Goal: Task Accomplishment & Management: Complete application form

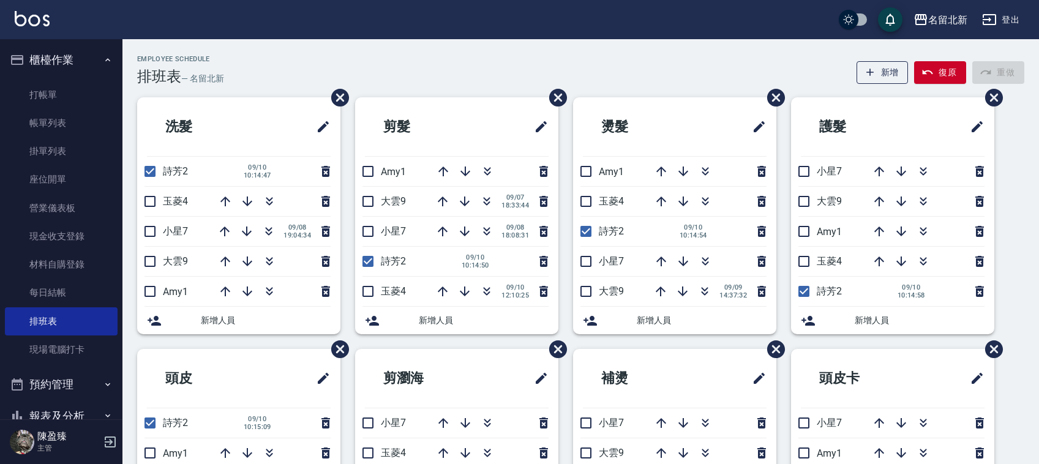
scroll to position [77, 0]
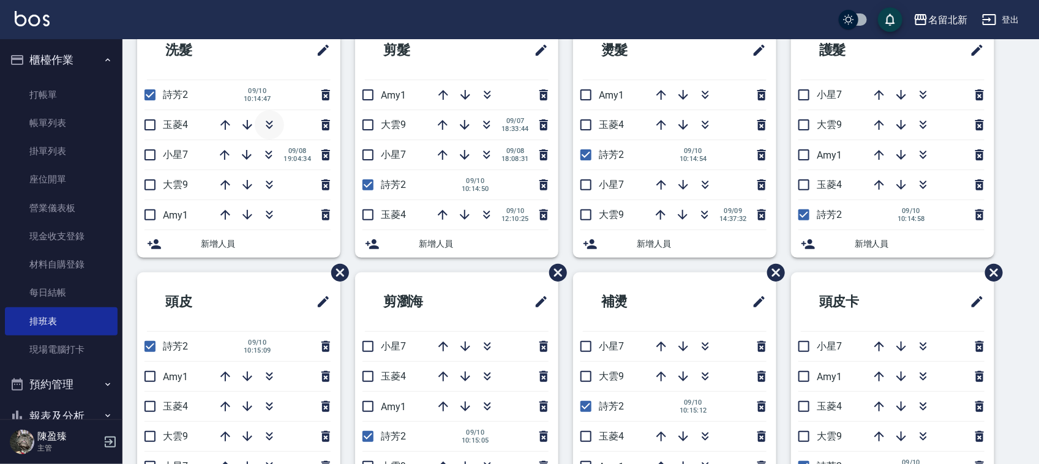
drag, startPoint x: 259, startPoint y: 122, endPoint x: 269, endPoint y: 127, distance: 11.5
click at [269, 127] on button "button" at bounding box center [269, 124] width 29 height 29
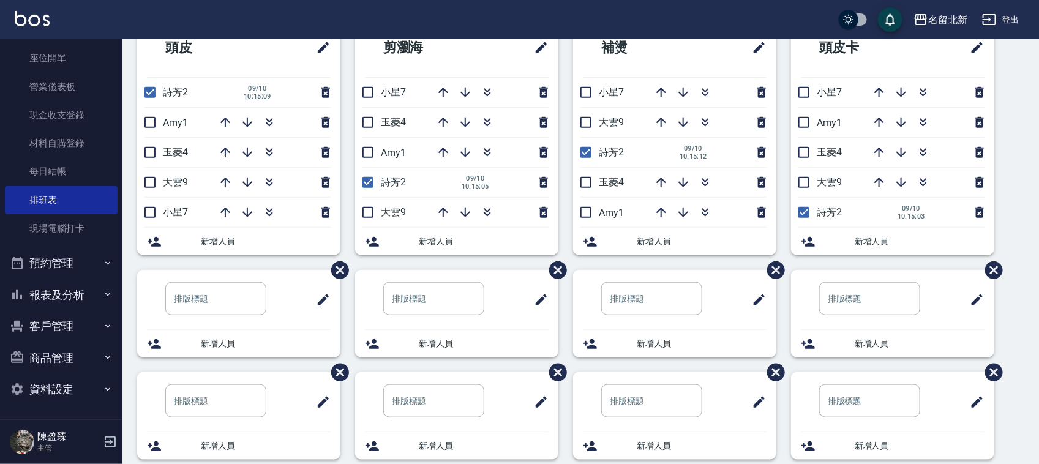
scroll to position [459, 0]
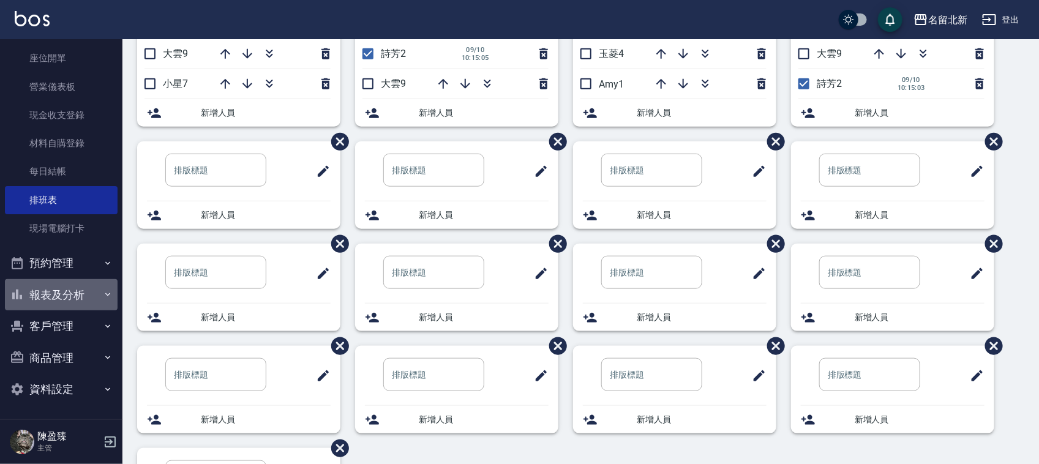
click at [78, 298] on button "報表及分析" at bounding box center [61, 295] width 113 height 32
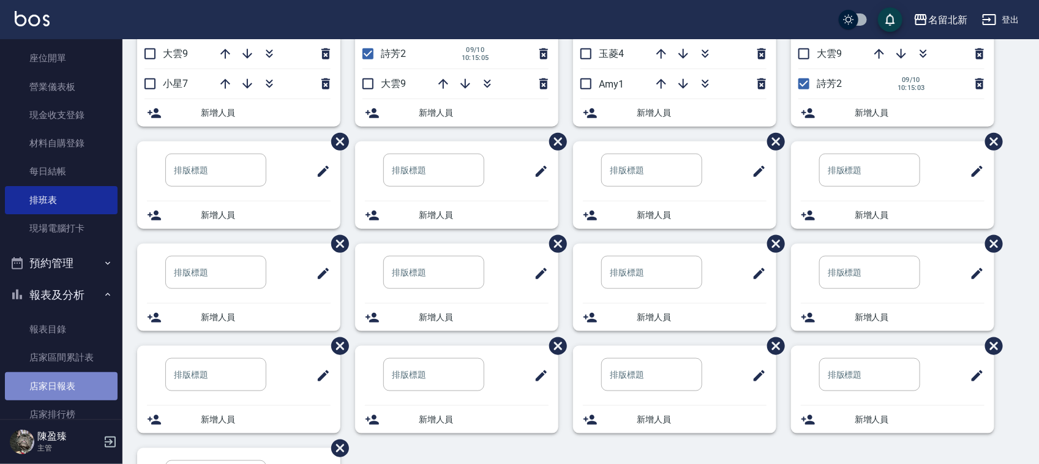
click at [66, 381] on link "店家日報表" at bounding box center [61, 386] width 113 height 28
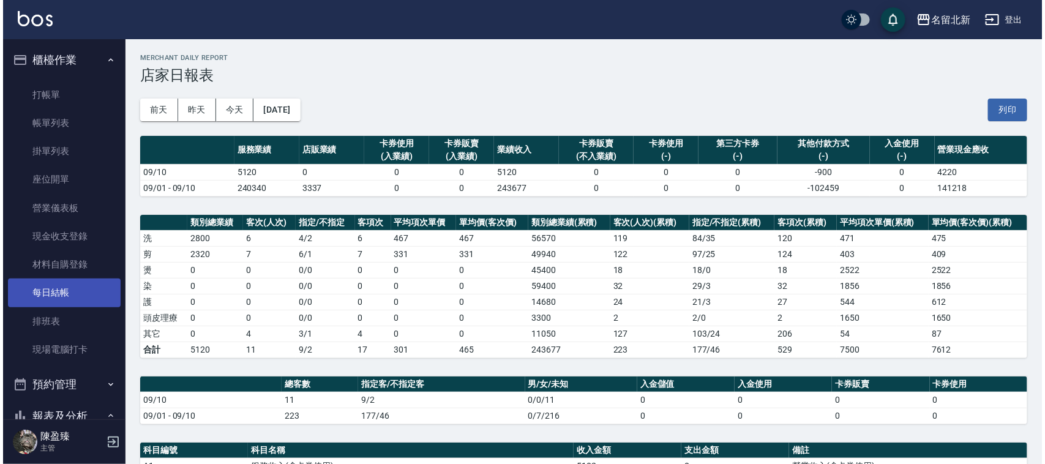
scroll to position [306, 0]
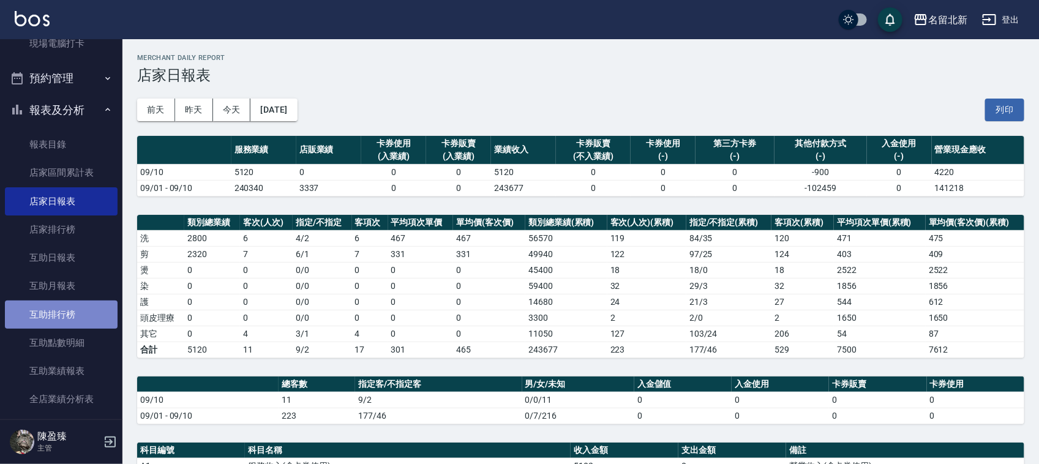
click at [73, 307] on link "互助排行榜" at bounding box center [61, 315] width 113 height 28
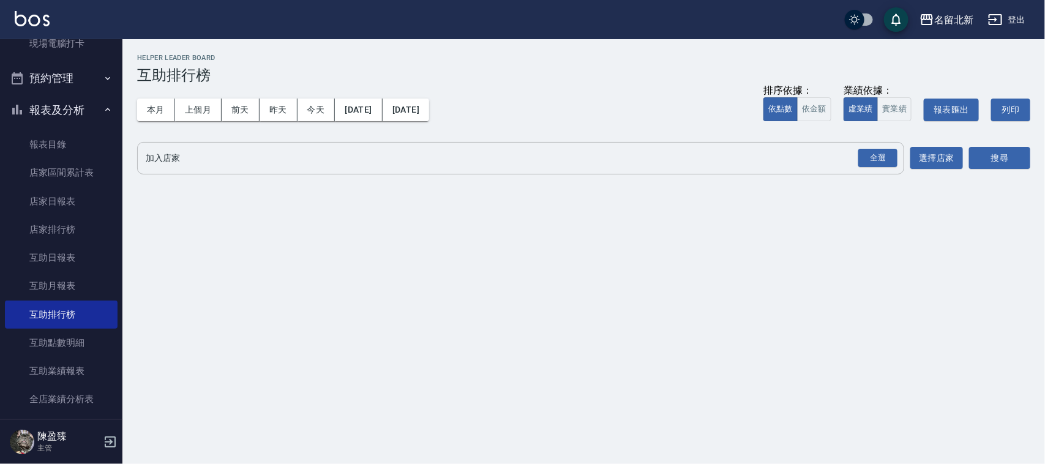
click at [188, 157] on input "加入店家" at bounding box center [512, 158] width 738 height 21
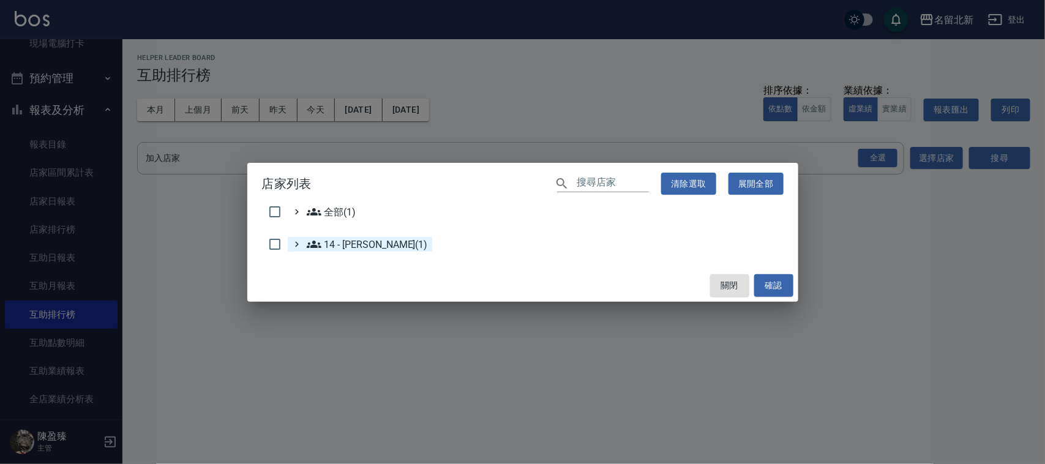
click at [329, 245] on 李欣哲\(1\) "14 - [PERSON_NAME](1)" at bounding box center [367, 244] width 121 height 15
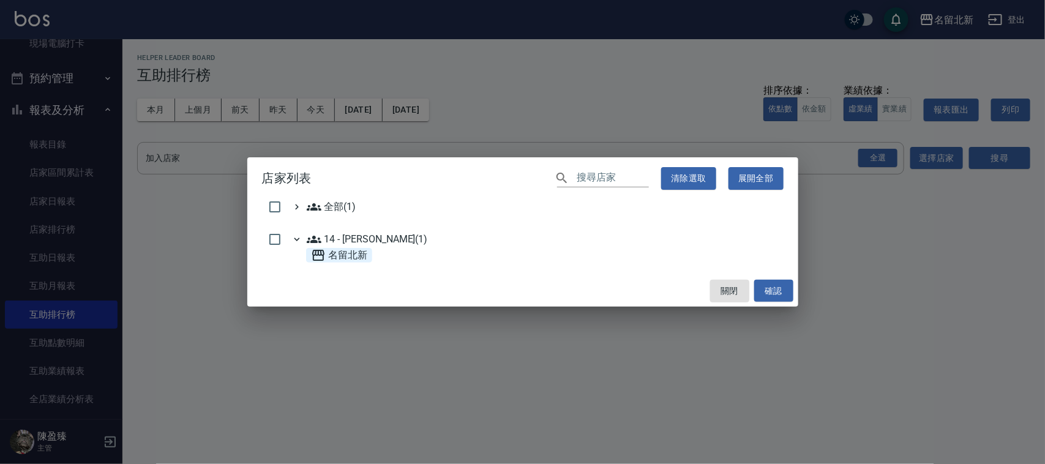
click at [335, 253] on span "名留北新" at bounding box center [339, 255] width 57 height 15
checkbox input "true"
click at [772, 289] on button "確認" at bounding box center [773, 291] width 39 height 23
checkbox input "false"
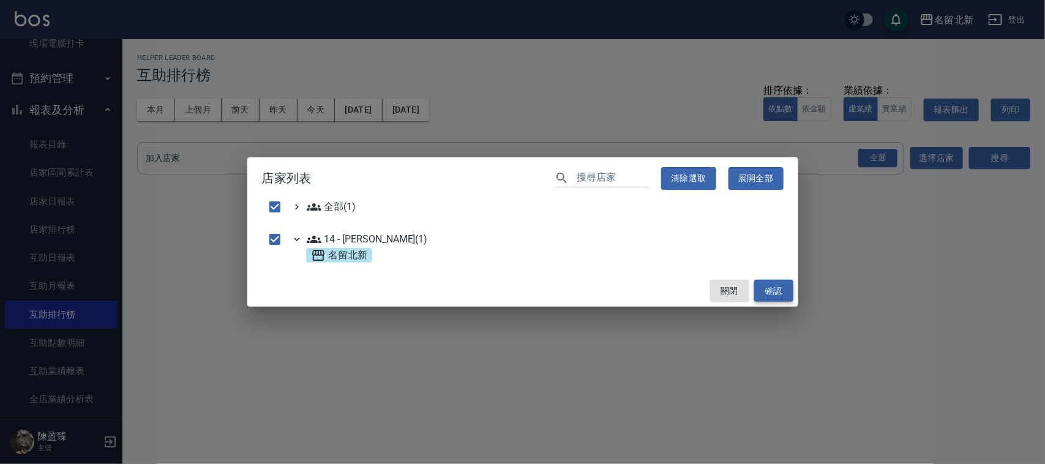
checkbox input "false"
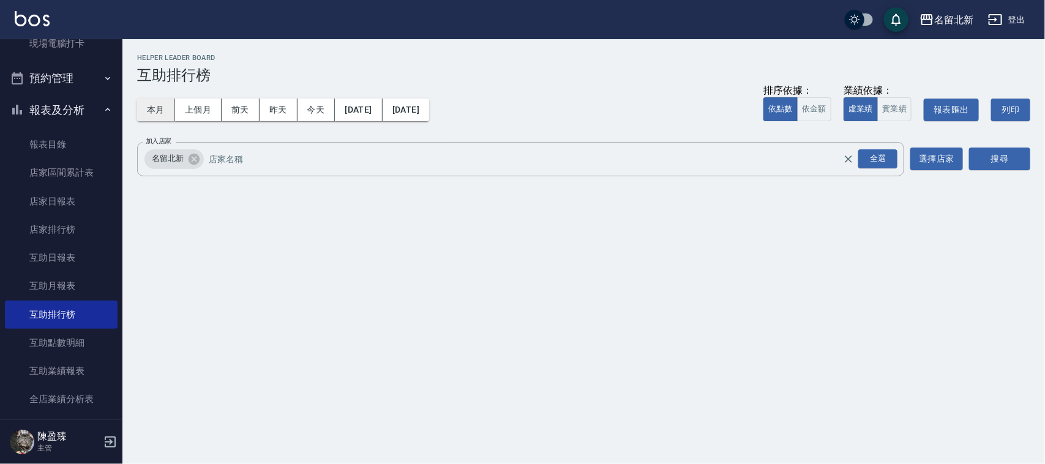
click at [162, 106] on button "本月" at bounding box center [156, 110] width 38 height 23
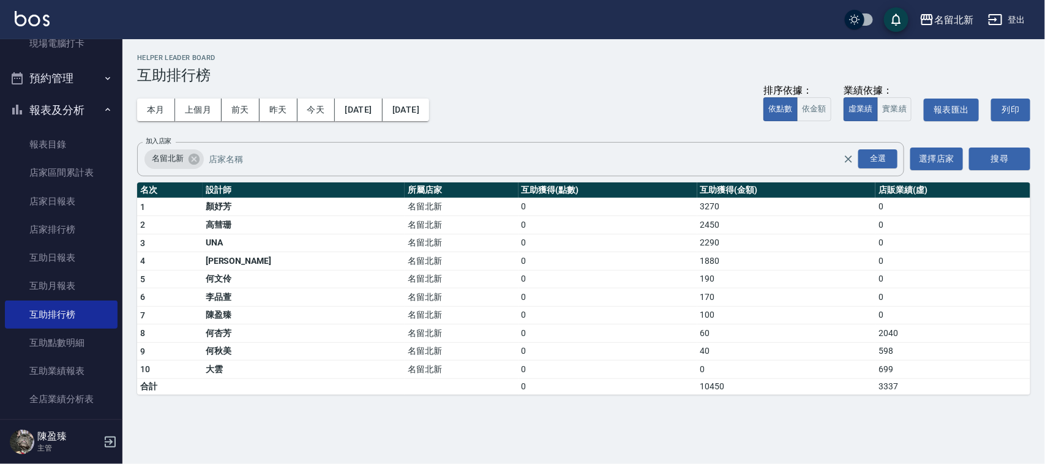
click at [697, 219] on td "2450" at bounding box center [786, 225] width 179 height 18
click at [697, 222] on td "2450" at bounding box center [786, 225] width 179 height 18
click at [699, 227] on td "2450" at bounding box center [786, 225] width 179 height 18
click at [405, 286] on td "名留北新" at bounding box center [461, 279] width 113 height 18
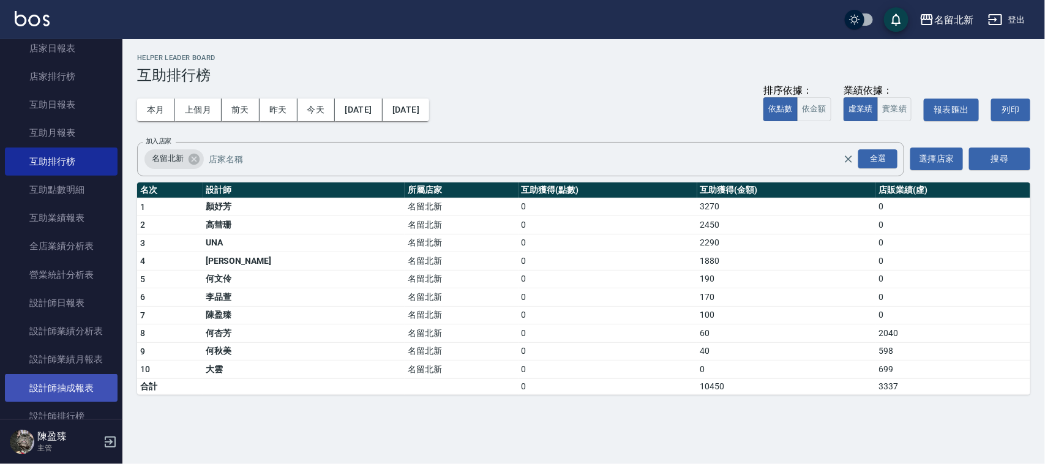
scroll to position [536, 0]
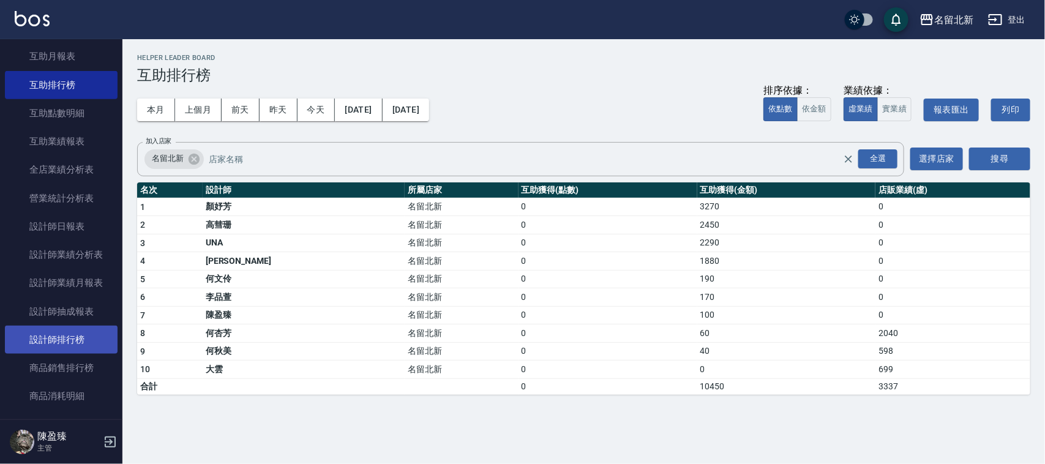
click at [53, 338] on link "設計師排行榜" at bounding box center [61, 340] width 113 height 28
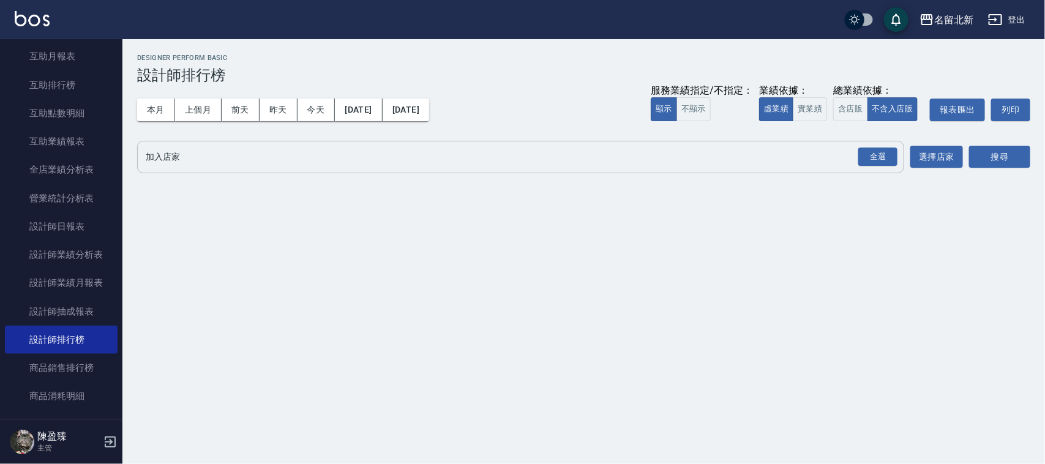
click at [202, 154] on input "加入店家" at bounding box center [512, 156] width 738 height 21
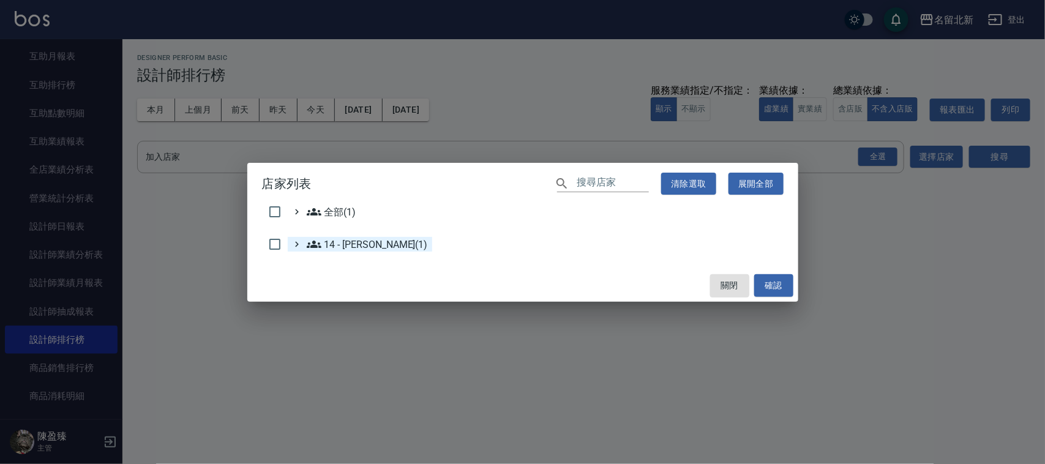
click at [343, 251] on 李欣哲\(1\) "14 - [PERSON_NAME](1)" at bounding box center [367, 244] width 121 height 15
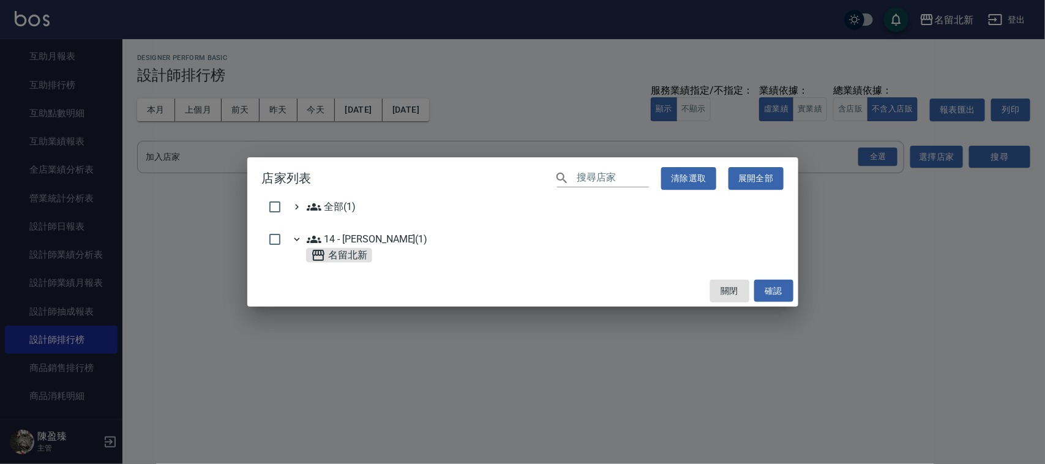
drag, startPoint x: 356, startPoint y: 254, endPoint x: 536, endPoint y: 277, distance: 180.8
click at [368, 257] on div "名留北新" at bounding box center [339, 255] width 67 height 15
checkbox input "true"
drag, startPoint x: 773, startPoint y: 289, endPoint x: 782, endPoint y: 291, distance: 8.8
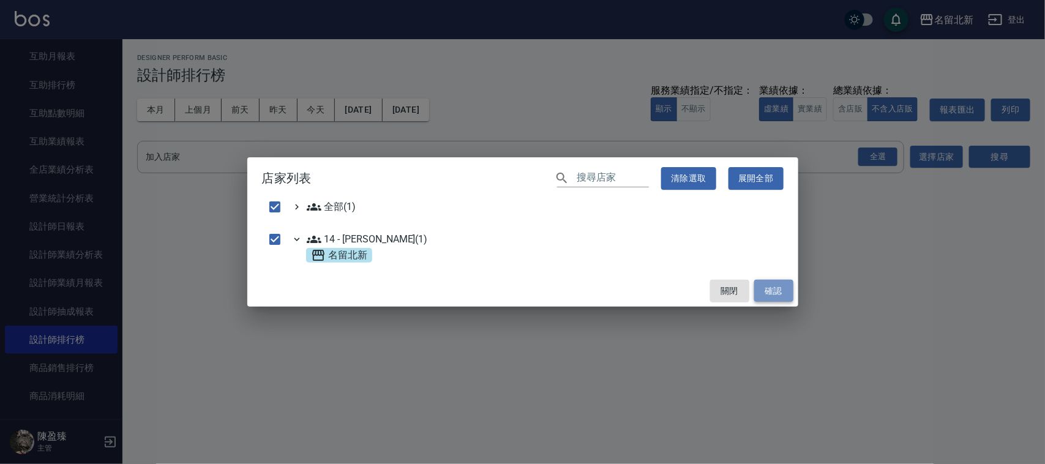
click at [775, 289] on button "確認" at bounding box center [773, 291] width 39 height 23
checkbox input "false"
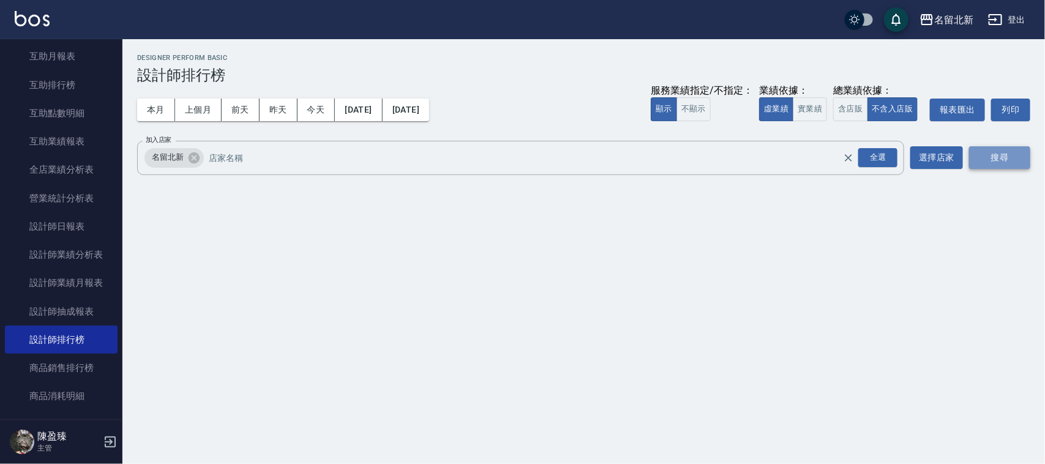
click at [1004, 153] on button "搜尋" at bounding box center [999, 157] width 61 height 23
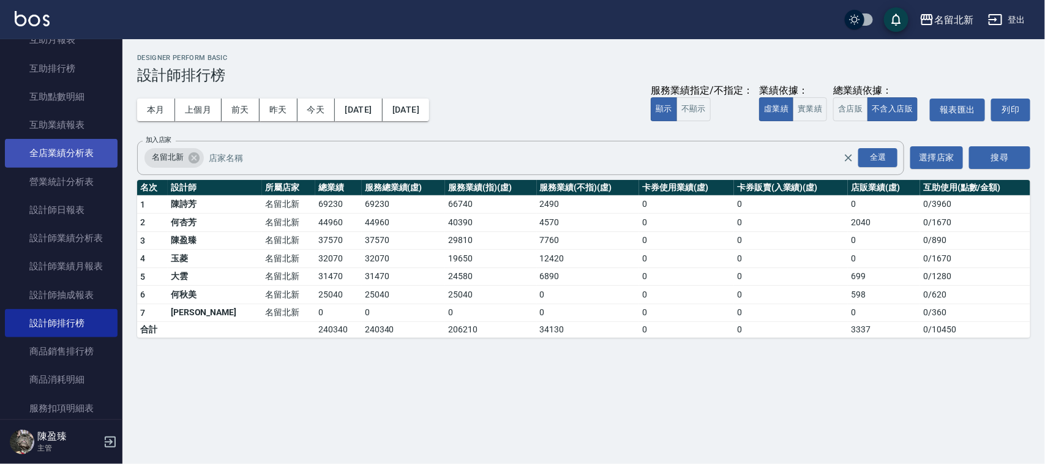
scroll to position [383, 0]
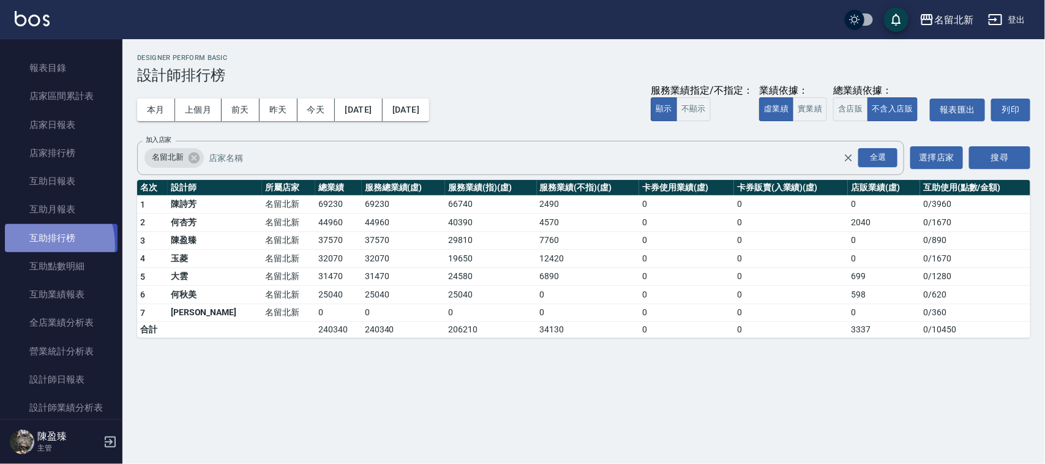
click at [34, 244] on link "互助排行榜" at bounding box center [61, 238] width 113 height 28
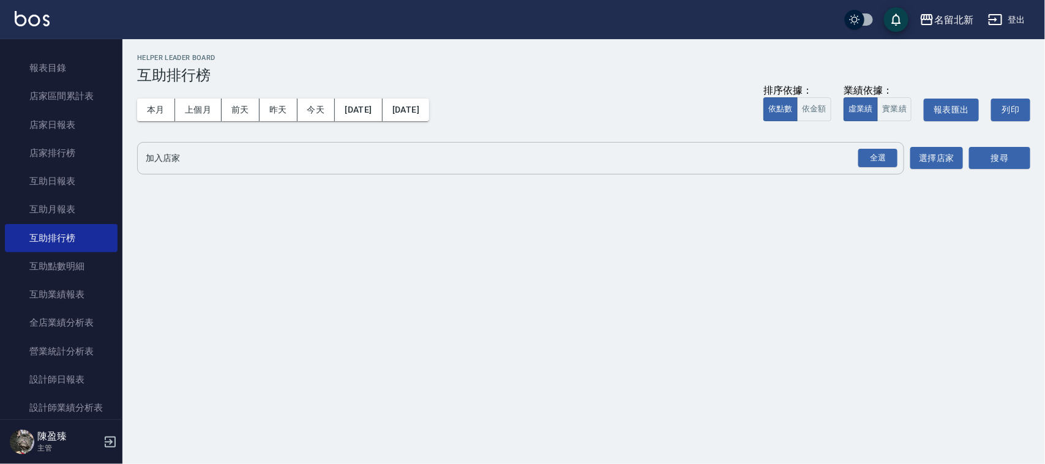
click at [181, 151] on input "加入店家" at bounding box center [512, 158] width 738 height 21
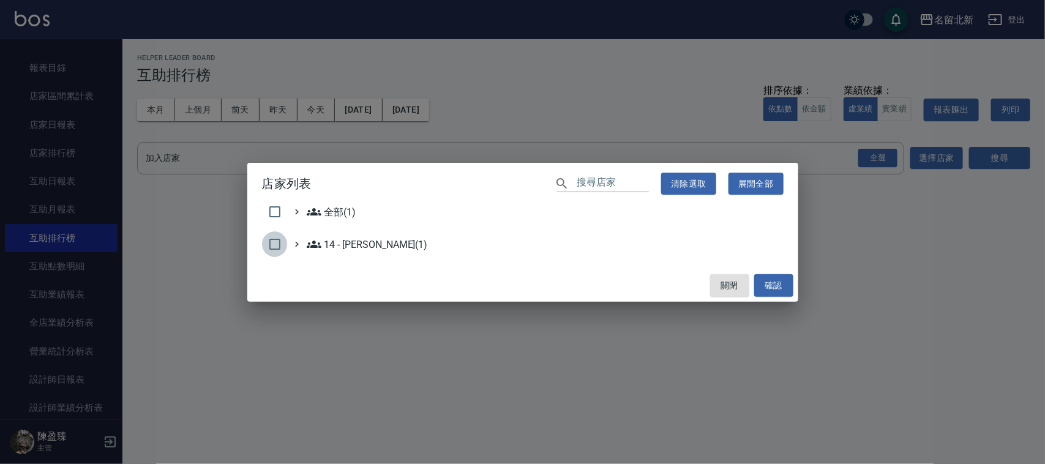
click at [279, 246] on input "checkbox" at bounding box center [275, 244] width 26 height 26
checkbox input "true"
click at [787, 285] on button "確認" at bounding box center [773, 285] width 39 height 23
checkbox input "false"
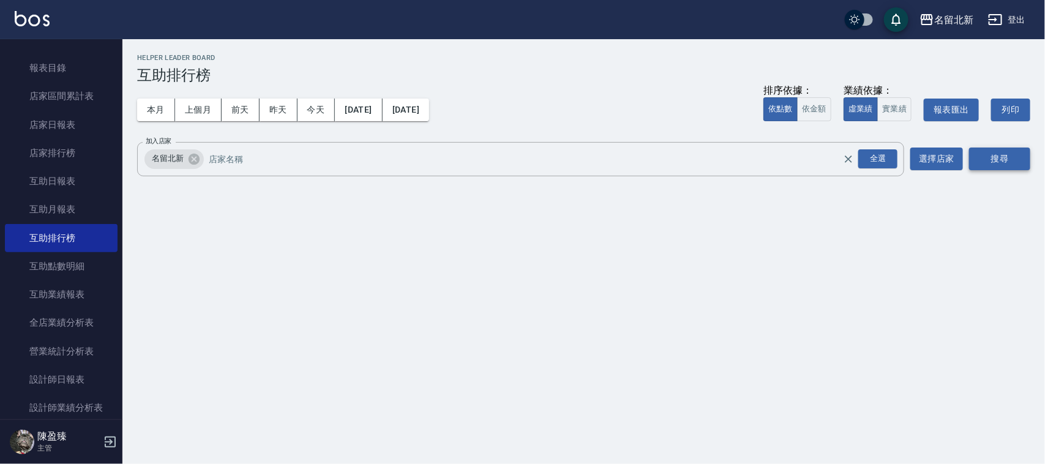
click at [991, 165] on button "搜尋" at bounding box center [999, 159] width 61 height 23
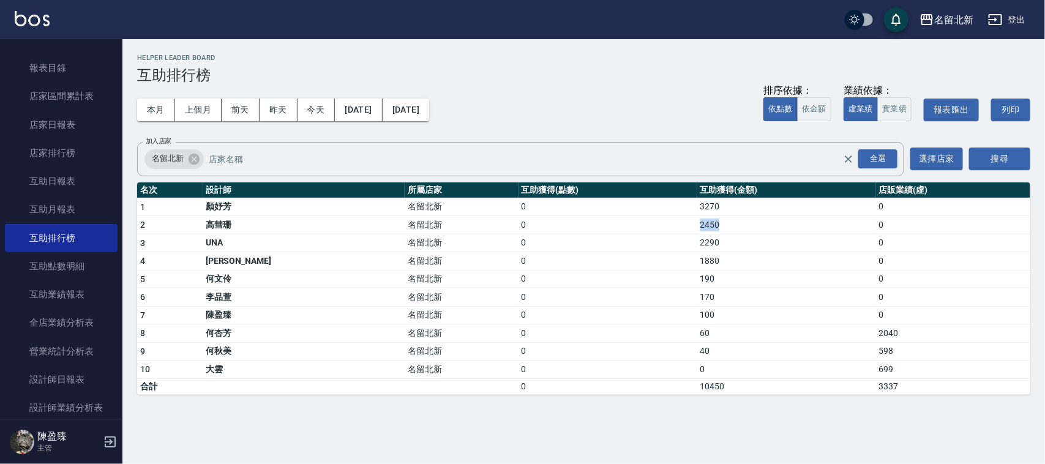
drag, startPoint x: 672, startPoint y: 219, endPoint x: 536, endPoint y: 230, distance: 136.3
click at [569, 228] on tr "2 [PERSON_NAME] 名留北新 0 2450 0" at bounding box center [583, 225] width 893 height 18
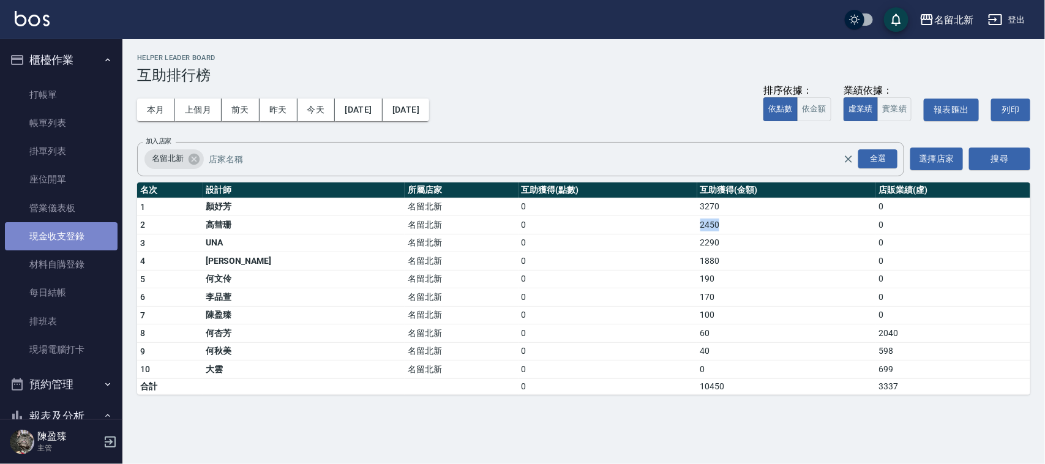
click at [72, 231] on link "現金收支登錄" at bounding box center [61, 236] width 113 height 28
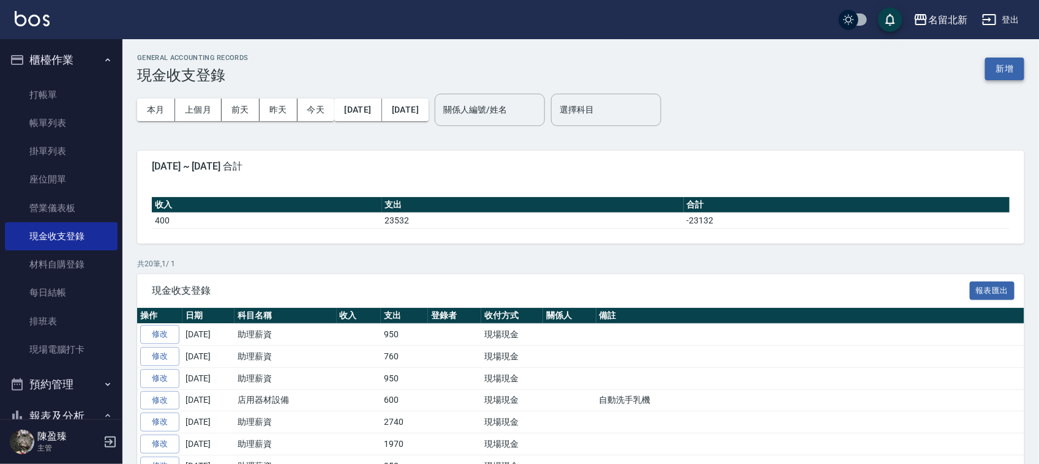
click at [1002, 62] on button "新增" at bounding box center [1004, 69] width 39 height 23
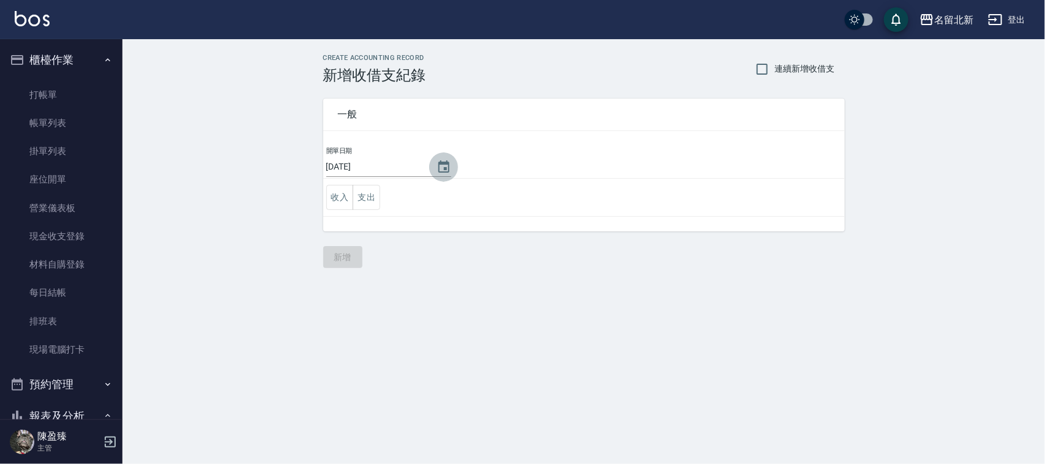
click at [448, 160] on icon "Choose date, selected date is 2025-09-10" at bounding box center [444, 167] width 15 height 15
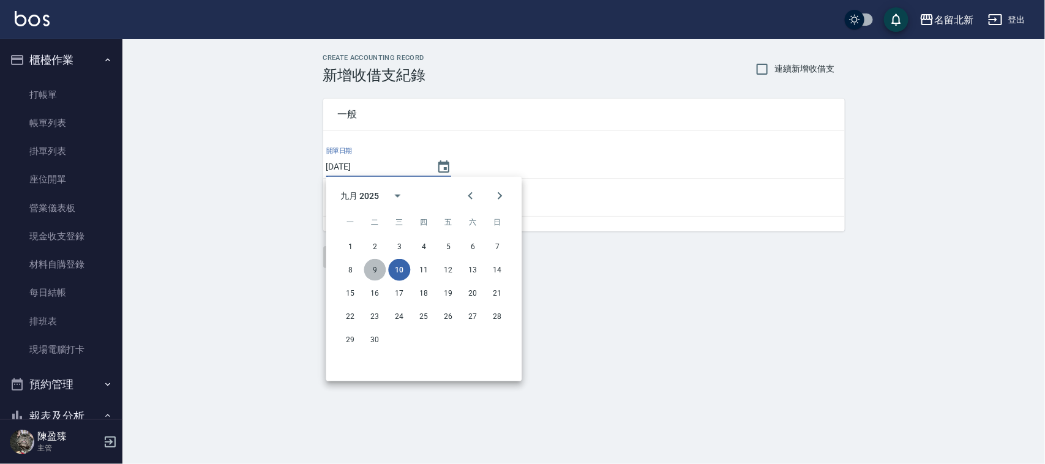
click at [372, 265] on button "9" at bounding box center [375, 270] width 22 height 22
type input "[DATE]"
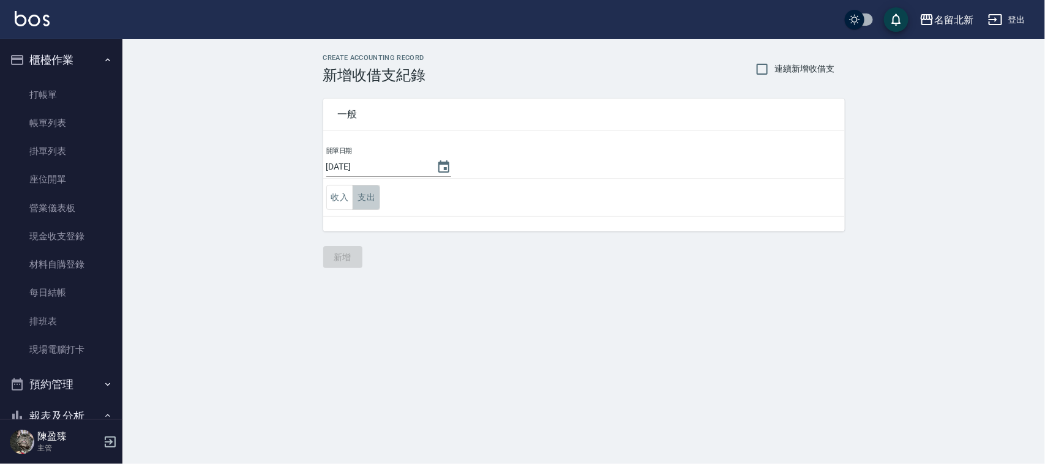
click at [374, 192] on button "支出" at bounding box center [367, 197] width 28 height 25
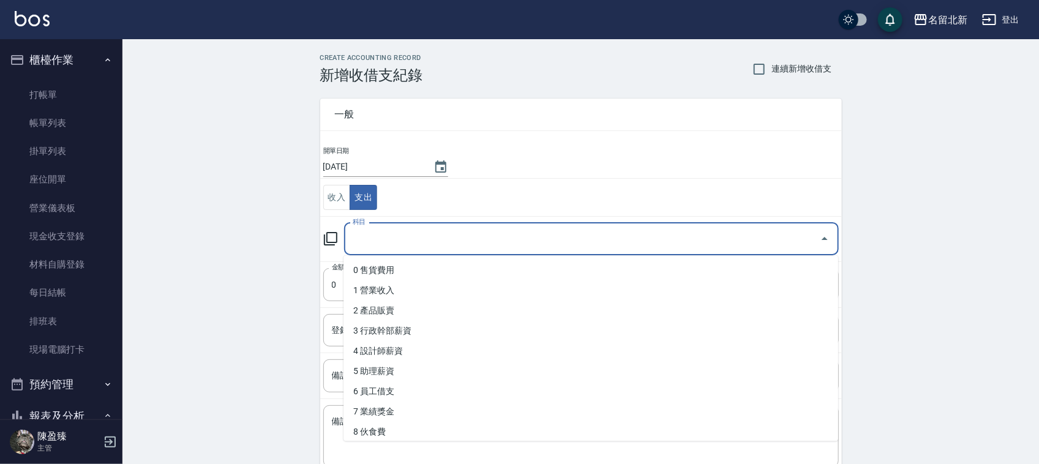
drag, startPoint x: 353, startPoint y: 236, endPoint x: 438, endPoint y: 297, distance: 105.0
click at [356, 236] on input "科目" at bounding box center [582, 238] width 465 height 21
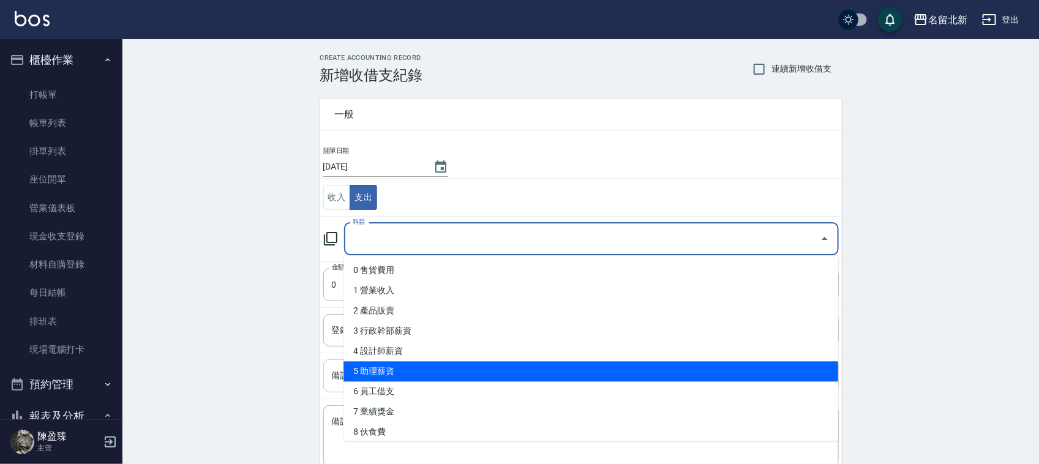
click at [400, 363] on li "5 助理薪資" at bounding box center [590, 372] width 495 height 20
type input "5 助理薪資"
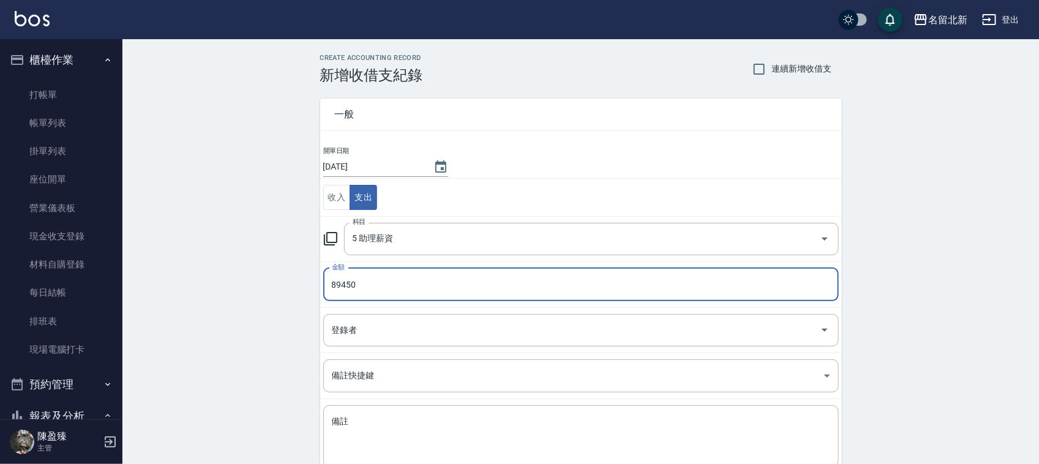
drag, startPoint x: 336, startPoint y: 286, endPoint x: 487, endPoint y: 305, distance: 153.0
click at [487, 305] on td "金額 89450 金額" at bounding box center [581, 284] width 522 height 46
type input "8450"
click at [468, 450] on textarea "備註" at bounding box center [581, 437] width 498 height 42
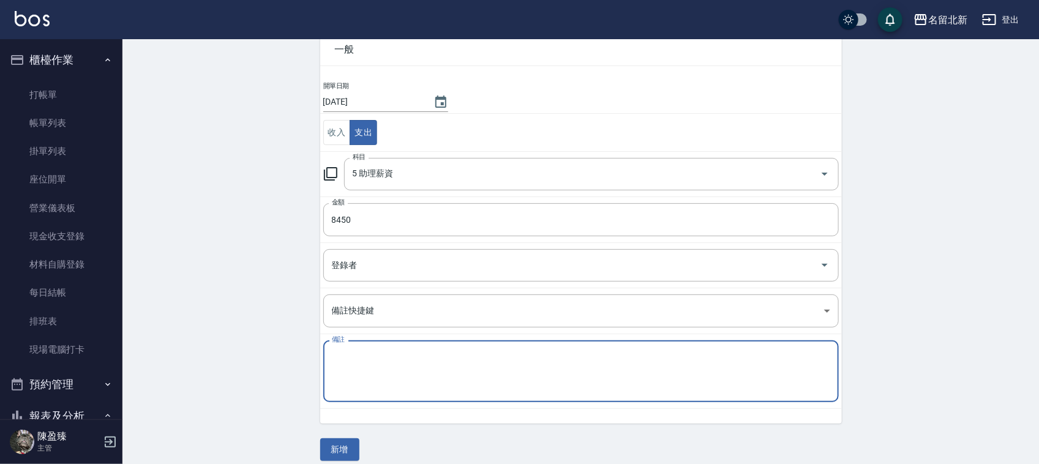
scroll to position [77, 0]
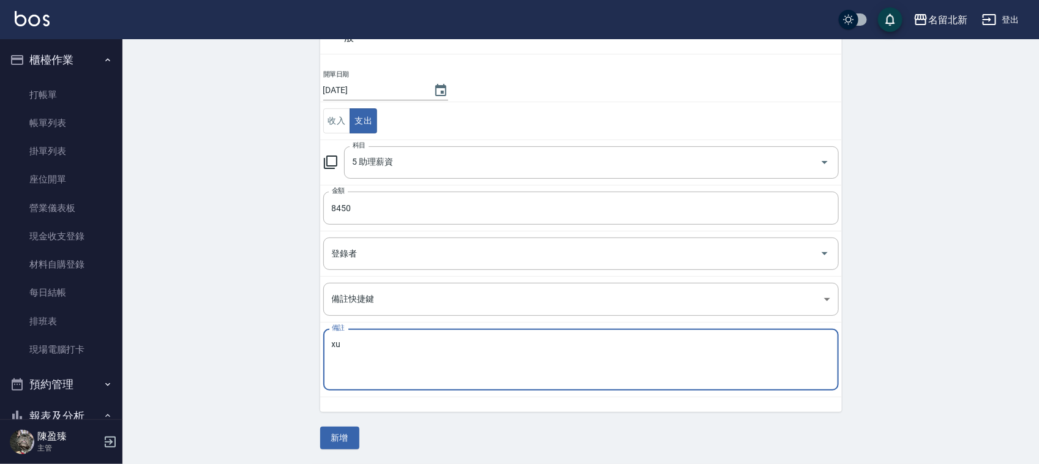
type textarea "x"
type textarea "離職"
click at [343, 441] on button "新增" at bounding box center [339, 438] width 39 height 23
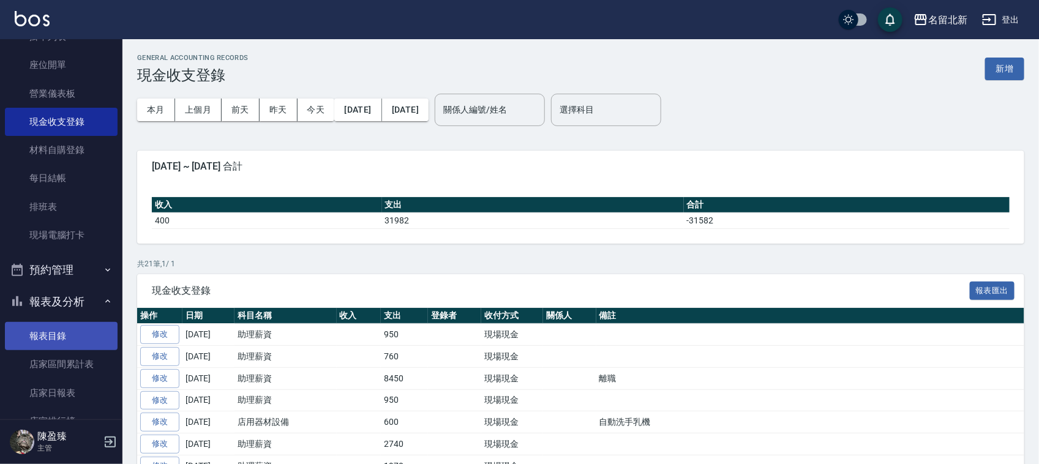
scroll to position [230, 0]
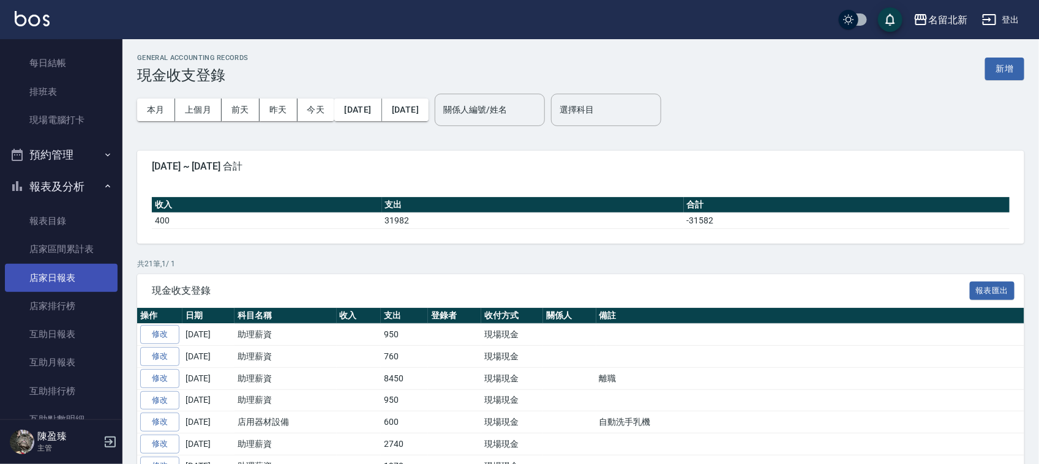
click at [66, 265] on link "店家日報表" at bounding box center [61, 278] width 113 height 28
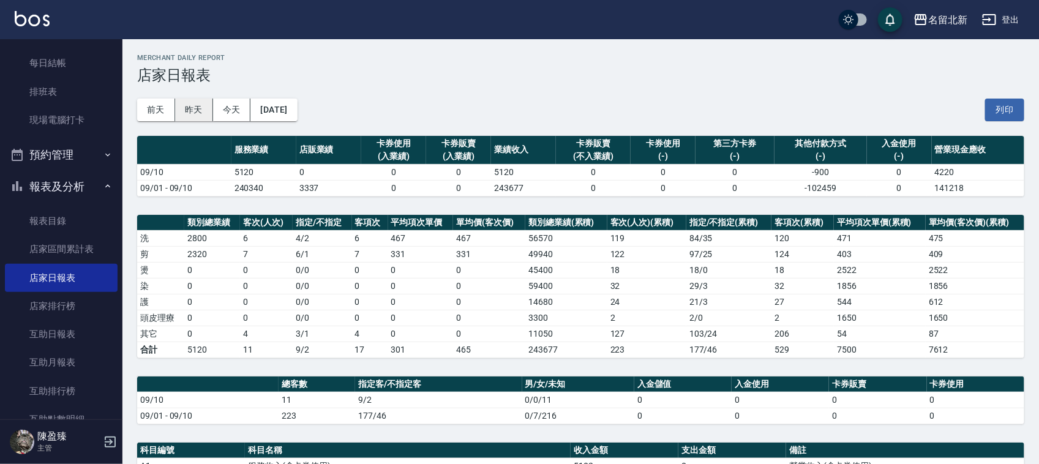
click at [189, 105] on button "昨天" at bounding box center [194, 110] width 38 height 23
click at [286, 109] on button "[DATE]" at bounding box center [273, 110] width 47 height 23
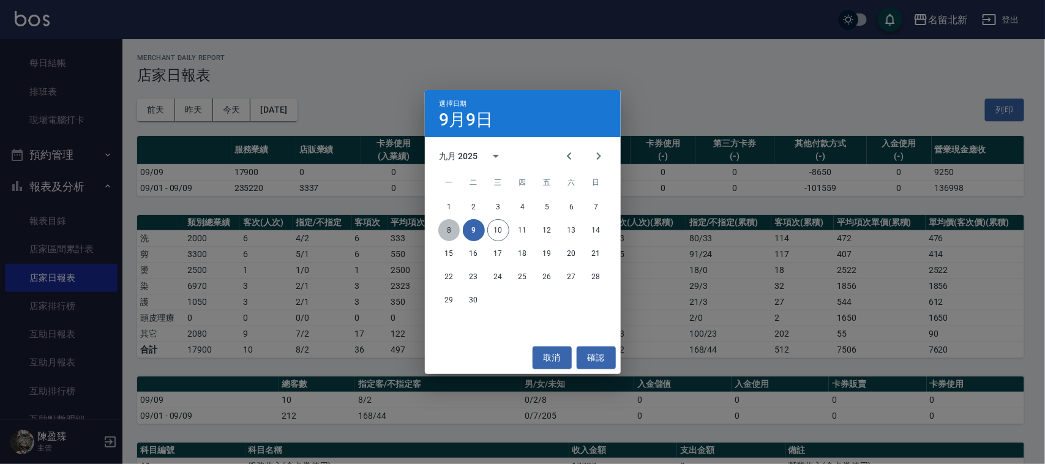
click at [455, 227] on button "8" at bounding box center [449, 230] width 22 height 22
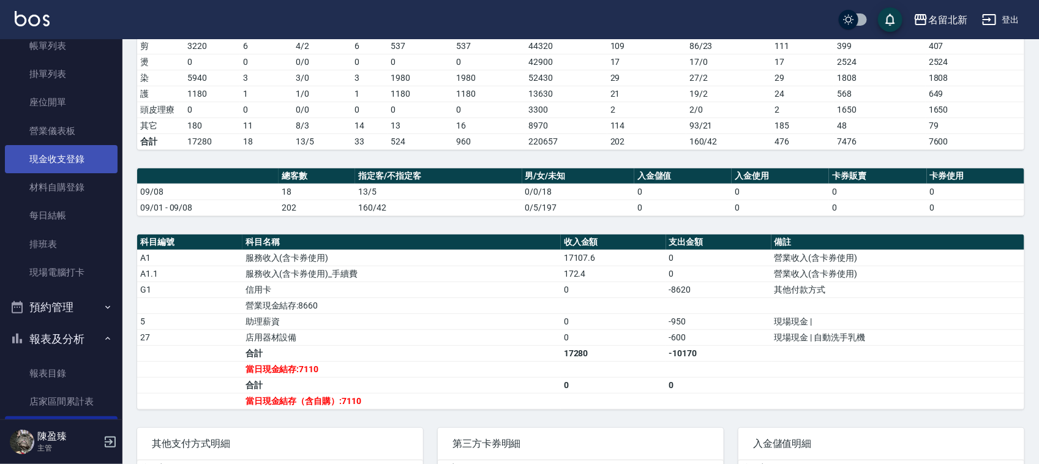
scroll to position [77, 0]
click at [81, 155] on link "現金收支登錄" at bounding box center [61, 160] width 113 height 28
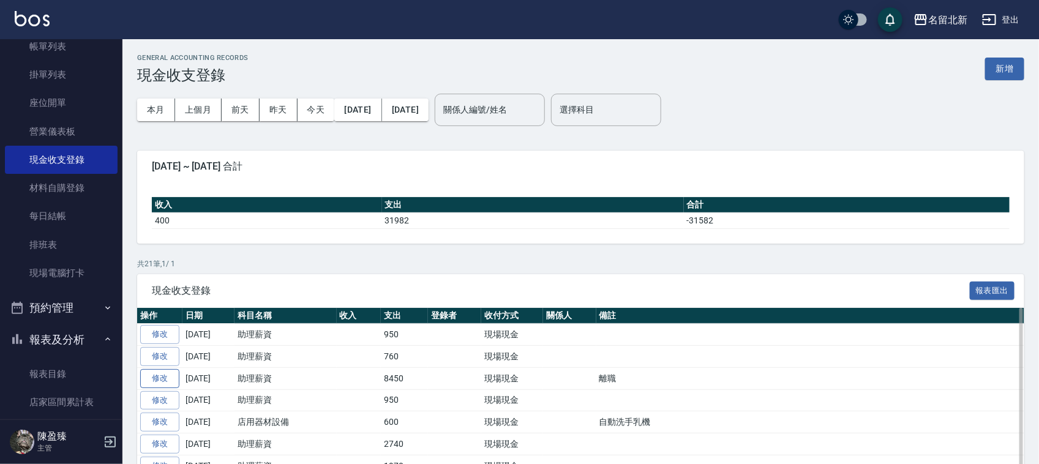
click at [161, 381] on link "修改" at bounding box center [159, 378] width 39 height 19
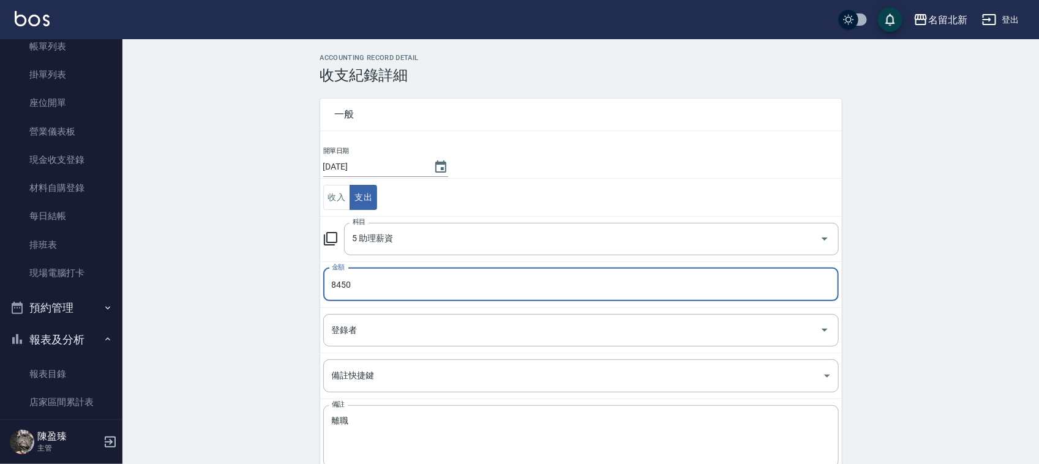
click at [372, 276] on input "8450" at bounding box center [581, 284] width 516 height 33
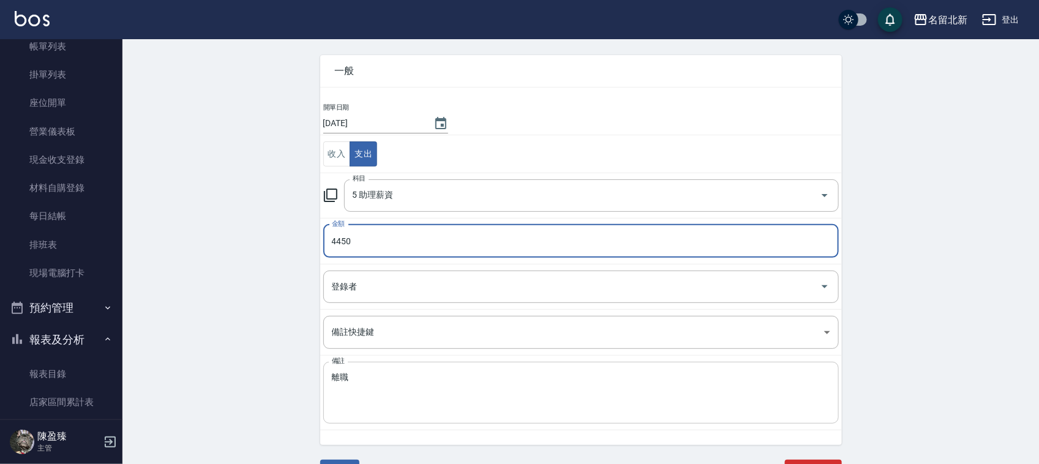
scroll to position [62, 0]
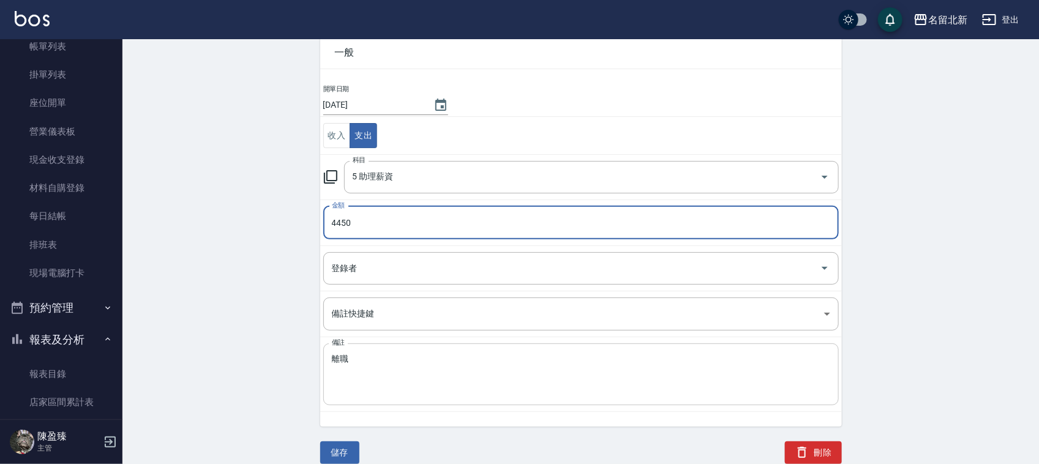
type input "4450"
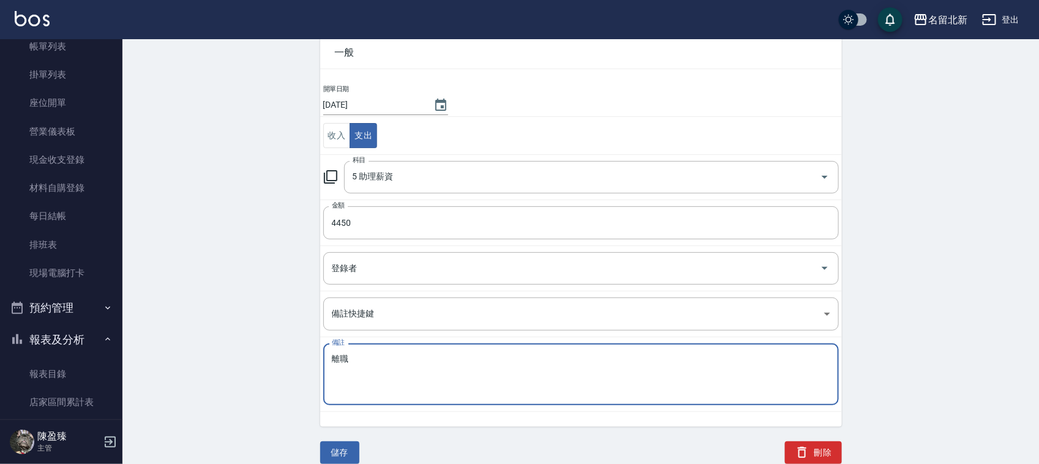
drag, startPoint x: 361, startPoint y: 363, endPoint x: 311, endPoint y: 367, distance: 50.4
click at [298, 371] on div "ACCOUNTING RECORD DETAIL 收支紀錄詳細 一般 開單日期 [DATE] 收入 支出 科目 5 助理薪資 科目 金額 4450 金額 登錄…" at bounding box center [580, 228] width 917 height 472
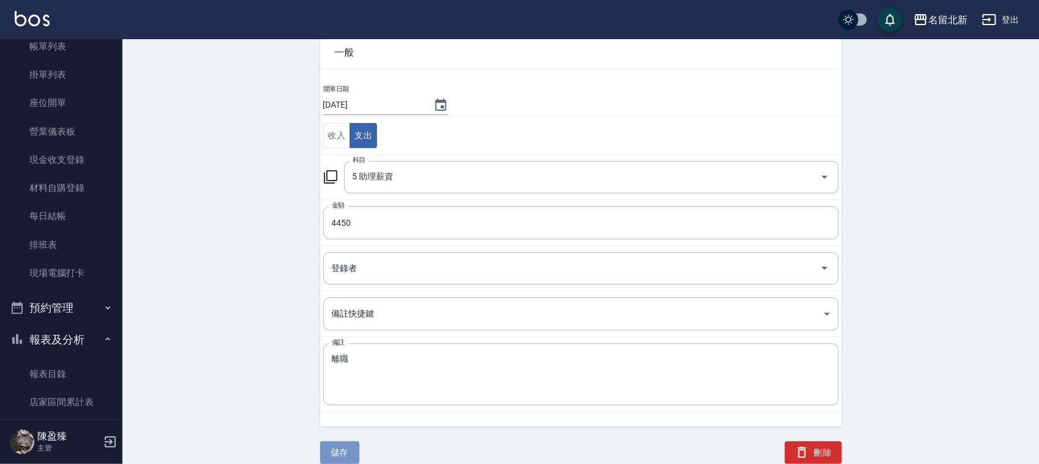
click at [353, 450] on button "儲存" at bounding box center [339, 452] width 39 height 23
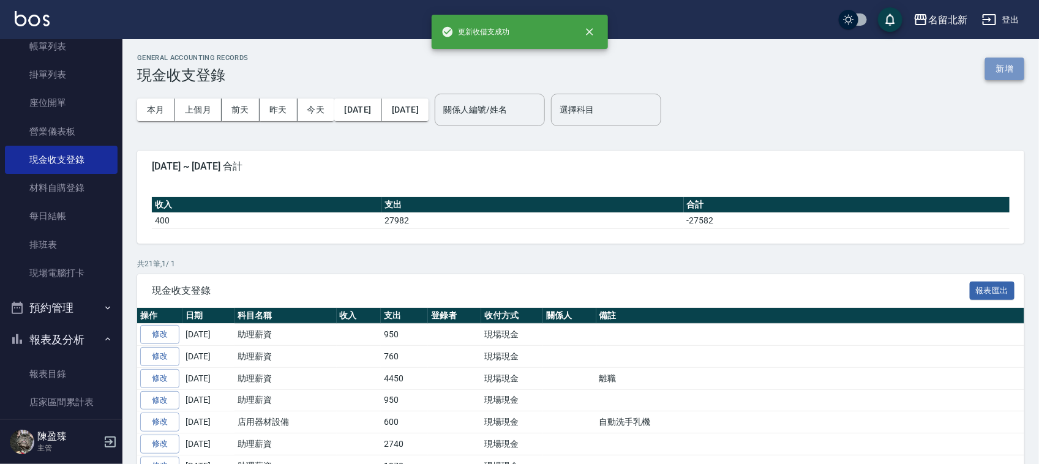
click at [990, 61] on button "新增" at bounding box center [1004, 69] width 39 height 23
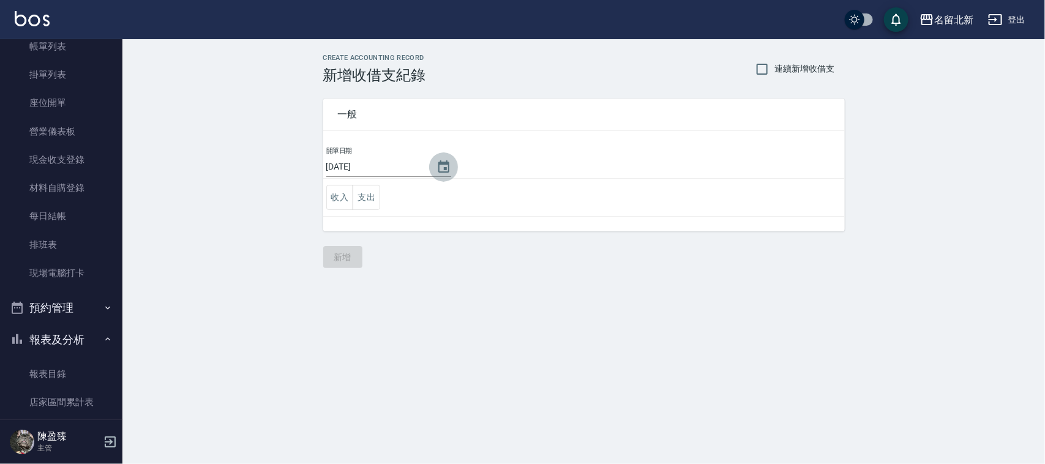
click at [443, 173] on icon "Choose date, selected date is 2025-09-10" at bounding box center [444, 167] width 15 height 15
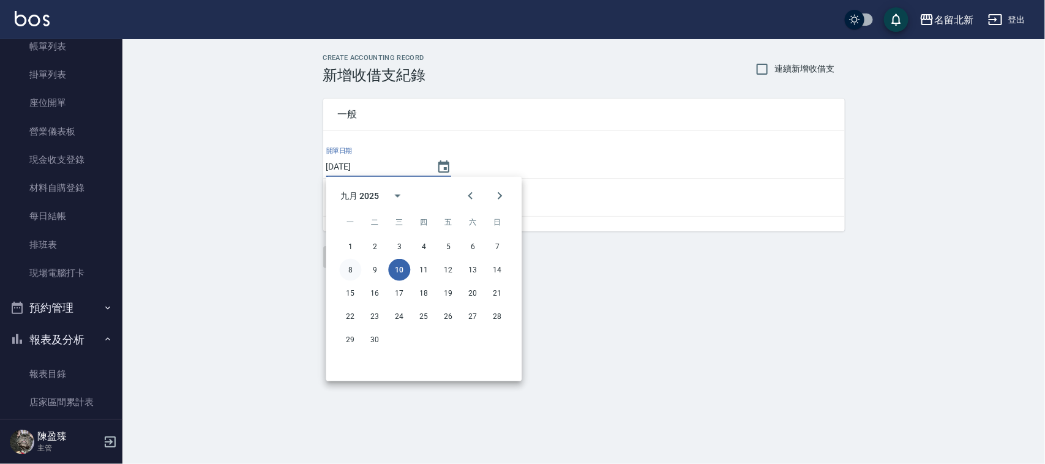
click at [353, 265] on button "8" at bounding box center [351, 270] width 22 height 22
type input "[DATE]"
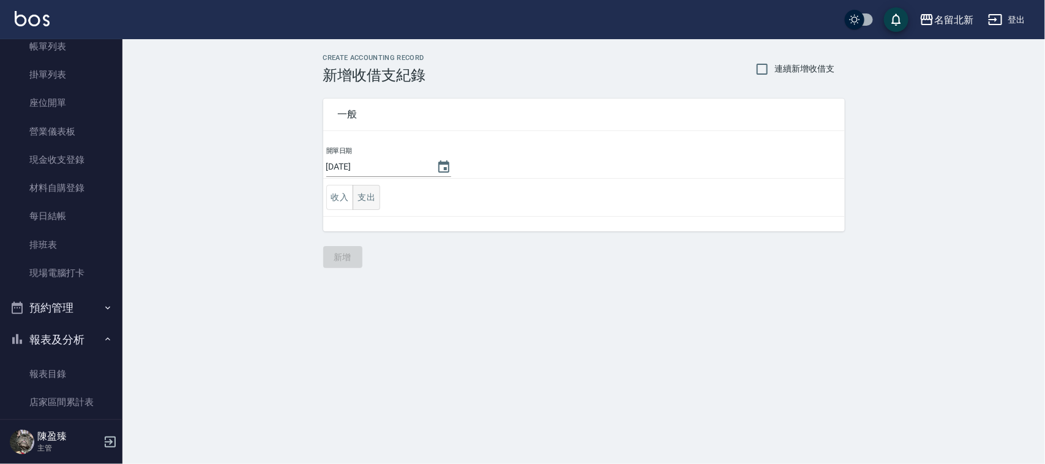
click at [371, 191] on button "支出" at bounding box center [367, 197] width 28 height 25
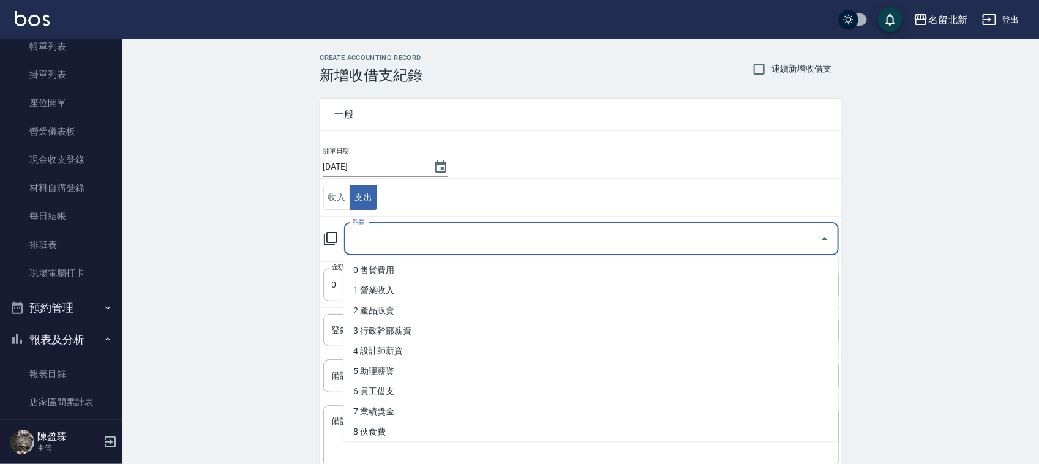
click at [378, 241] on input "科目" at bounding box center [582, 238] width 465 height 21
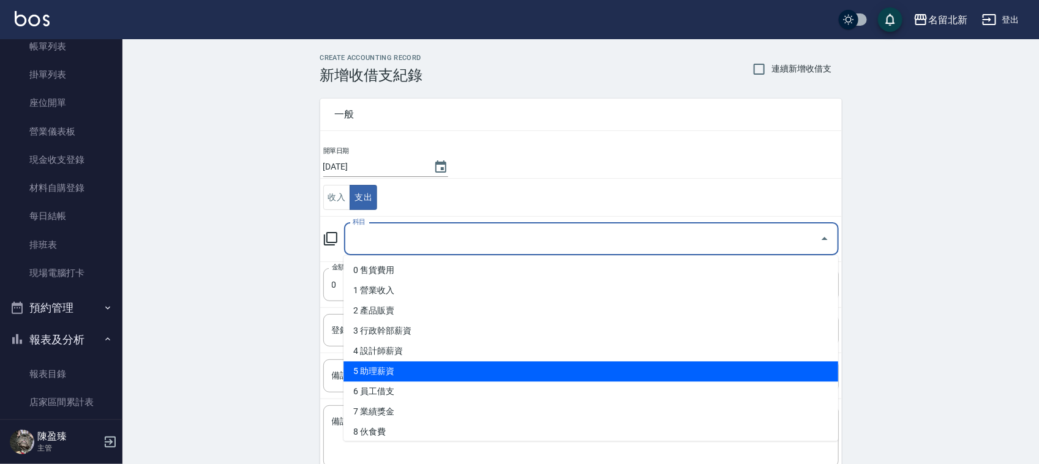
click at [401, 369] on li "5 助理薪資" at bounding box center [590, 372] width 495 height 20
type input "5 助理薪資"
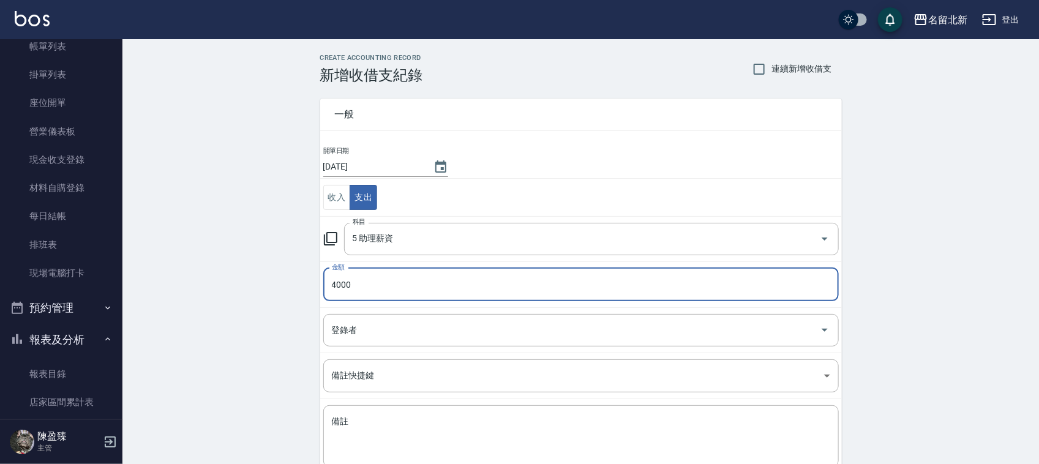
type input "4000"
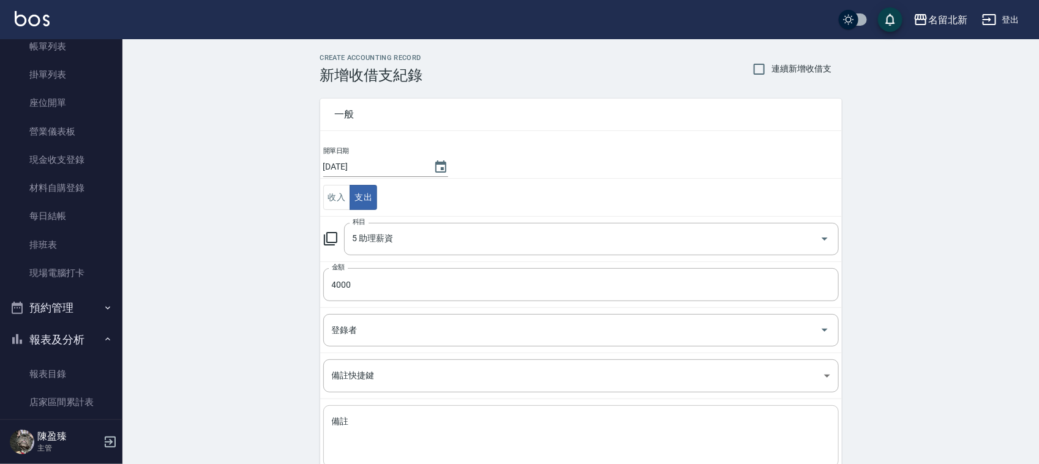
drag, startPoint x: 365, startPoint y: 403, endPoint x: 362, endPoint y: 420, distance: 17.3
paste textarea "離職"
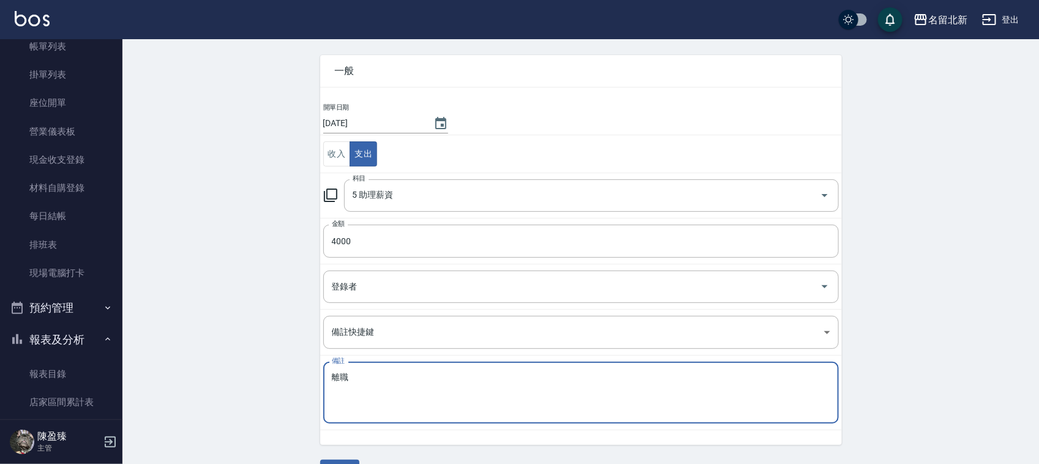
scroll to position [77, 0]
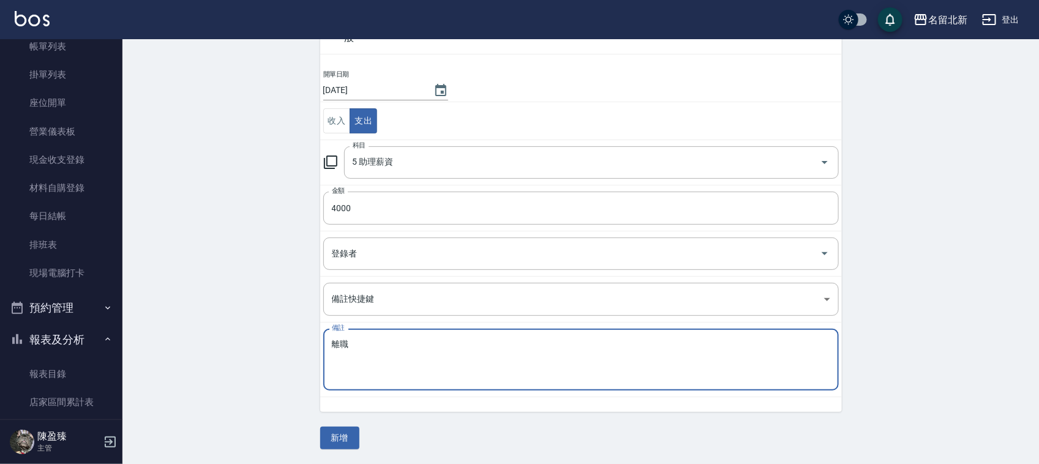
type textarea "離職"
click at [348, 435] on button "新增" at bounding box center [339, 438] width 39 height 23
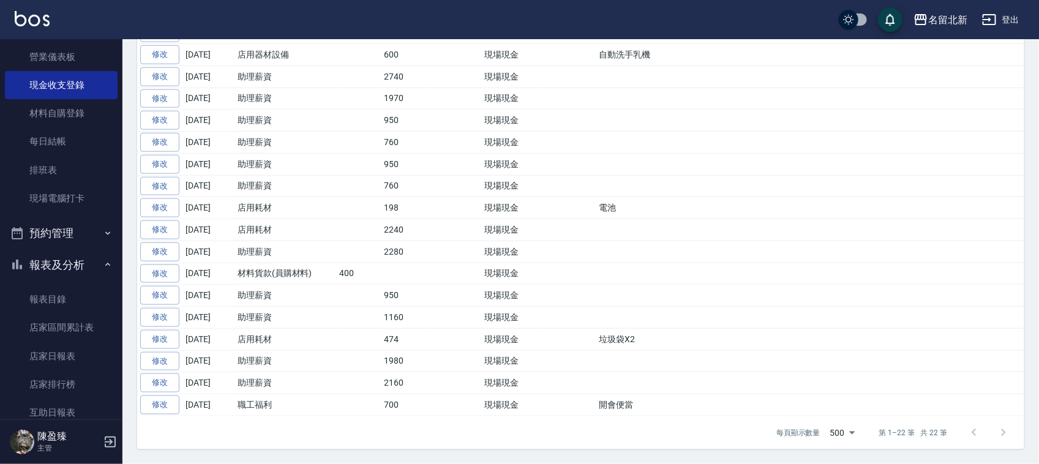
scroll to position [306, 0]
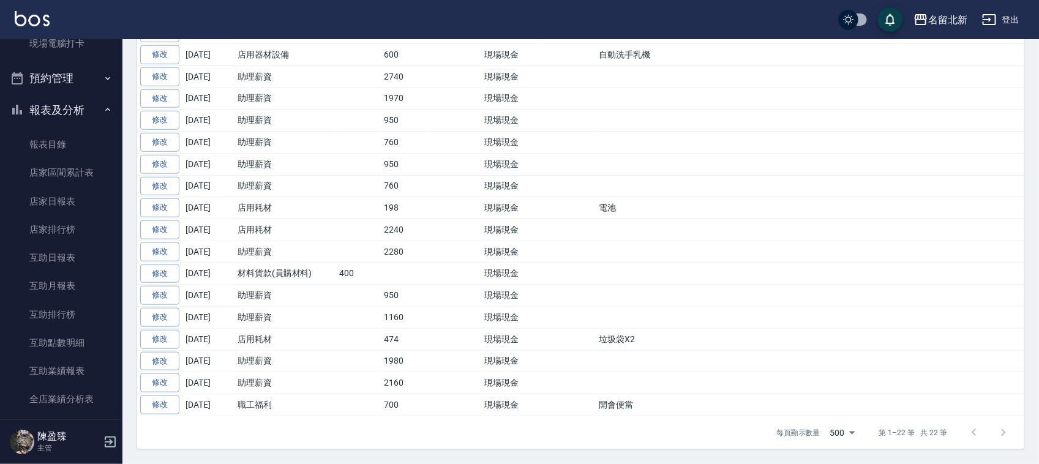
drag, startPoint x: 62, startPoint y: 203, endPoint x: 158, endPoint y: 196, distance: 96.4
click at [63, 203] on link "店家日報表" at bounding box center [61, 201] width 113 height 28
